Goal: Navigation & Orientation: Find specific page/section

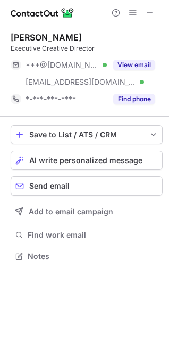
scroll to position [248, 169]
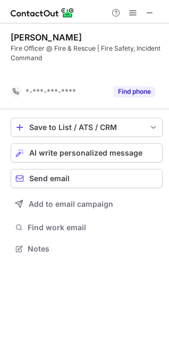
scroll to position [224, 169]
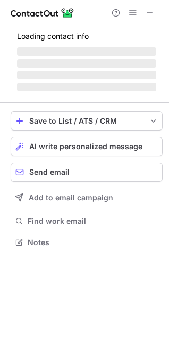
scroll to position [5, 5]
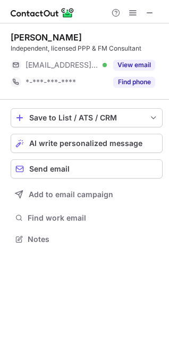
scroll to position [231, 169]
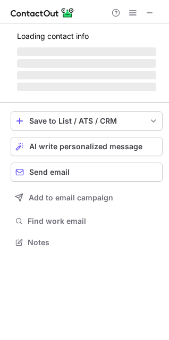
scroll to position [221, 169]
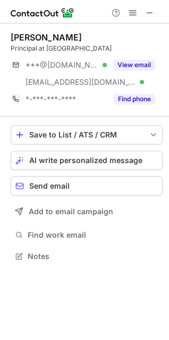
scroll to position [248, 169]
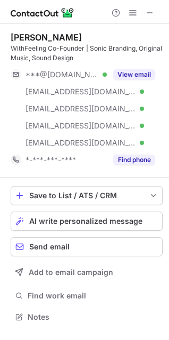
scroll to position [309, 169]
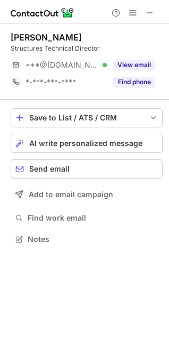
scroll to position [5, 5]
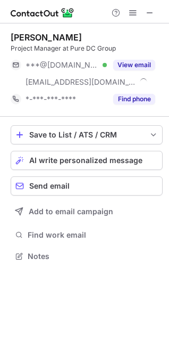
scroll to position [248, 169]
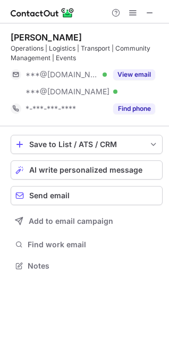
scroll to position [258, 169]
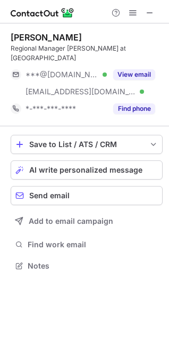
scroll to position [248, 169]
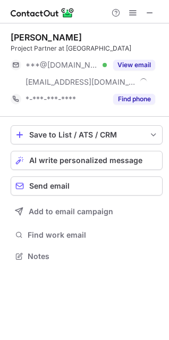
scroll to position [248, 169]
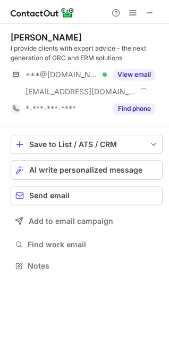
scroll to position [258, 169]
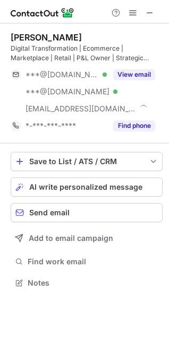
scroll to position [275, 169]
